Goal: Task Accomplishment & Management: Manage account settings

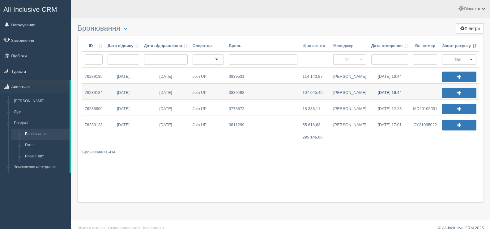
click at [381, 93] on link "01.09.2025 16:44" at bounding box center [390, 92] width 42 height 16
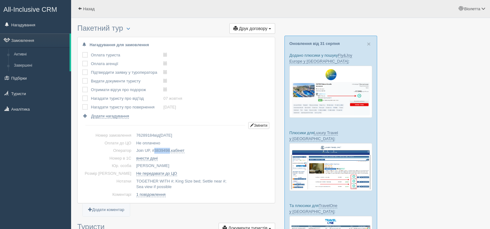
drag, startPoint x: 159, startPoint y: 149, endPoint x: 144, endPoint y: 148, distance: 14.9
click at [144, 148] on td "Join UP, # 3839498 , кабінет" at bounding box center [202, 151] width 136 height 8
copy span "3839498"
click at [130, 28] on span "button" at bounding box center [129, 29] width 4 height 4
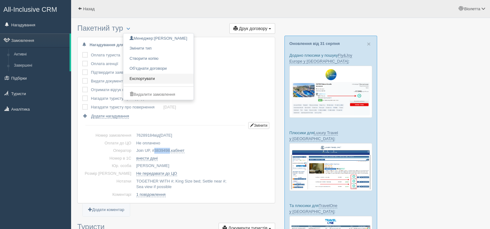
click at [150, 78] on link "Експортувати" at bounding box center [158, 79] width 70 height 10
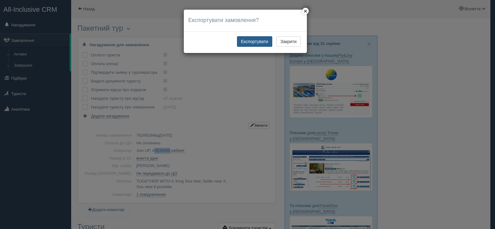
click at [257, 39] on button "Експортувати" at bounding box center [254, 41] width 35 height 11
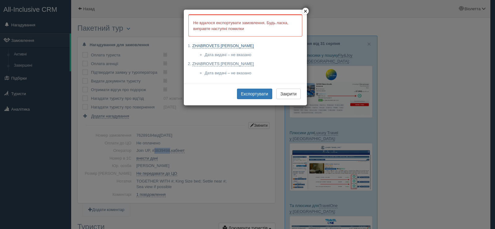
click at [227, 45] on link "ZHABROVETS DMYTRO" at bounding box center [223, 45] width 62 height 5
click at [305, 10] on button "×" at bounding box center [305, 11] width 6 height 6
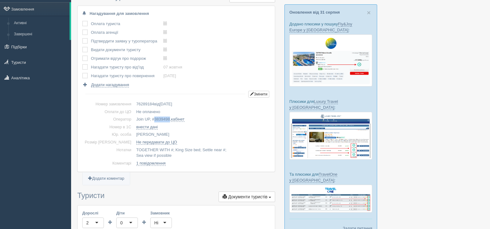
scroll to position [31, 0]
click at [254, 96] on button "Змінити" at bounding box center [258, 94] width 21 height 7
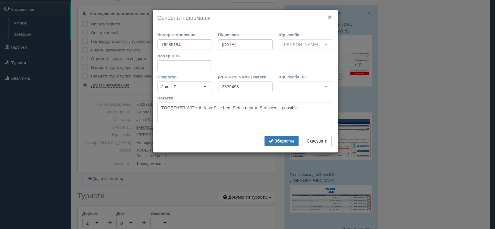
click at [330, 15] on button "×" at bounding box center [330, 17] width 4 height 6
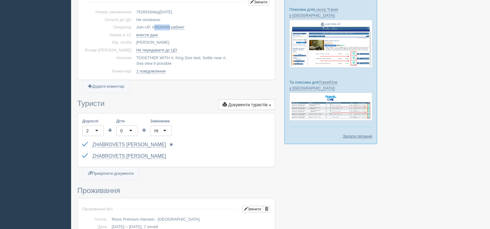
scroll to position [124, 0]
click at [97, 142] on link "ZHABROVETS DMYTRO" at bounding box center [129, 144] width 74 height 6
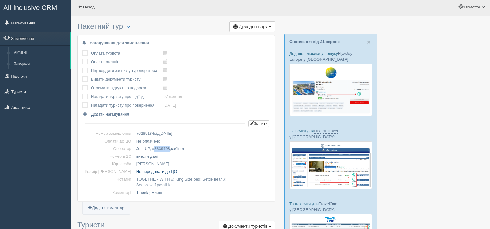
scroll to position [0, 0]
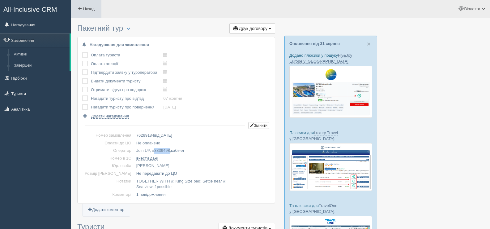
click at [80, 6] on span at bounding box center [80, 8] width 4 height 4
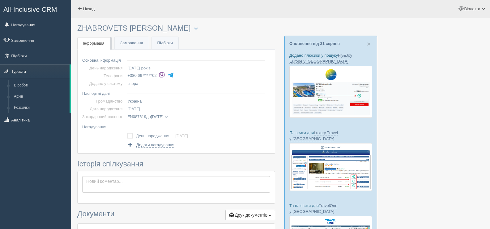
scroll to position [31, 0]
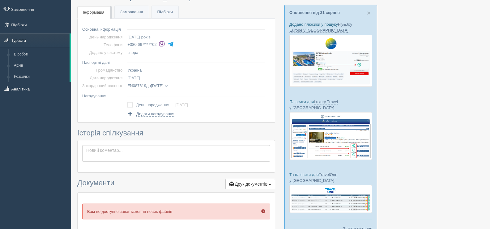
click at [168, 85] on span at bounding box center [166, 85] width 3 height 3
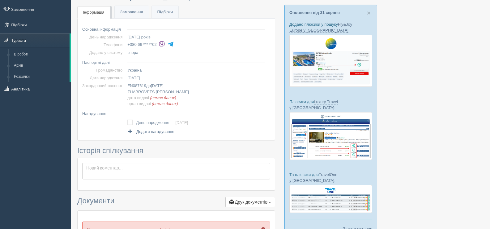
click at [175, 85] on td "FN087619 до 11.04.2028 ZHABROVETS DMYTRO дата видачі (немає даних) орган видачі…" at bounding box center [196, 94] width 143 height 25
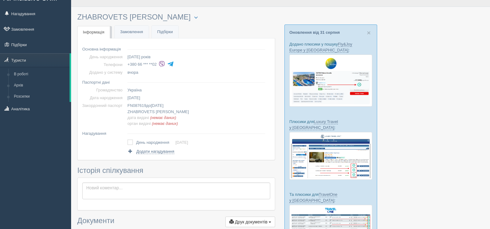
scroll to position [0, 0]
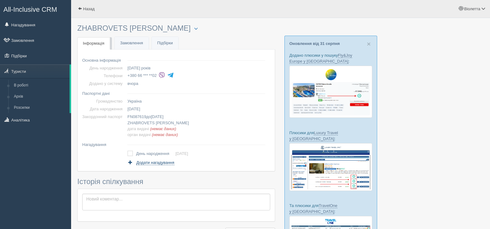
click at [151, 161] on span "Додати нагадування" at bounding box center [155, 162] width 38 height 5
select select "14"
select select "5"
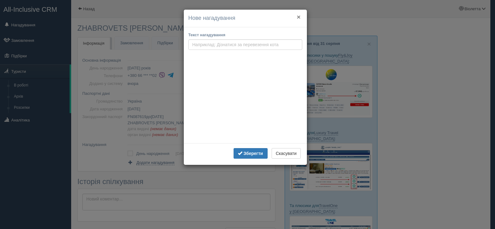
click at [297, 17] on button "×" at bounding box center [299, 17] width 4 height 6
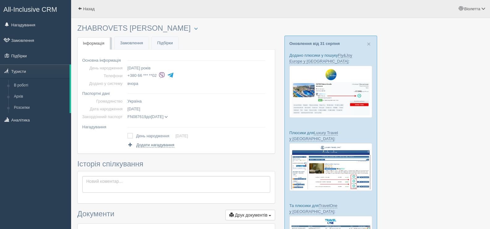
click at [168, 118] on span at bounding box center [166, 116] width 3 height 3
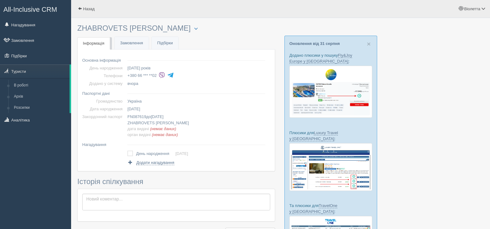
click at [158, 128] on span "(немає даних)" at bounding box center [163, 128] width 26 height 5
click at [163, 127] on span "(немає даних)" at bounding box center [163, 128] width 26 height 5
click at [166, 127] on span "(немає даних)" at bounding box center [163, 128] width 26 height 5
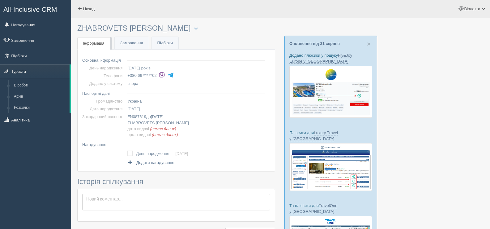
drag, startPoint x: 166, startPoint y: 127, endPoint x: 208, endPoint y: 97, distance: 51.1
click at [208, 97] on td "Україна" at bounding box center [196, 101] width 143 height 8
click at [441, 93] on div at bounding box center [280, 192] width 407 height 343
